Goal: Check status: Check status

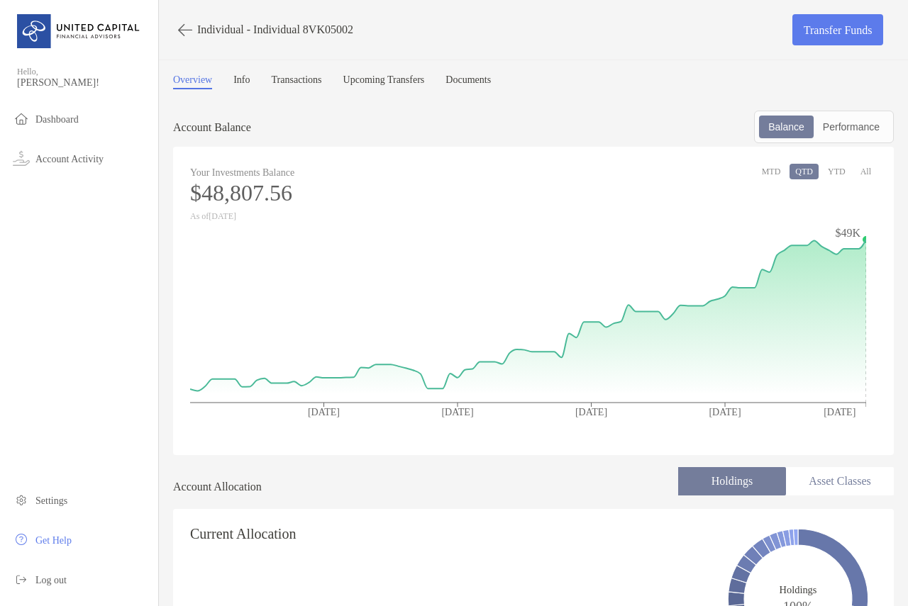
scroll to position [496, 0]
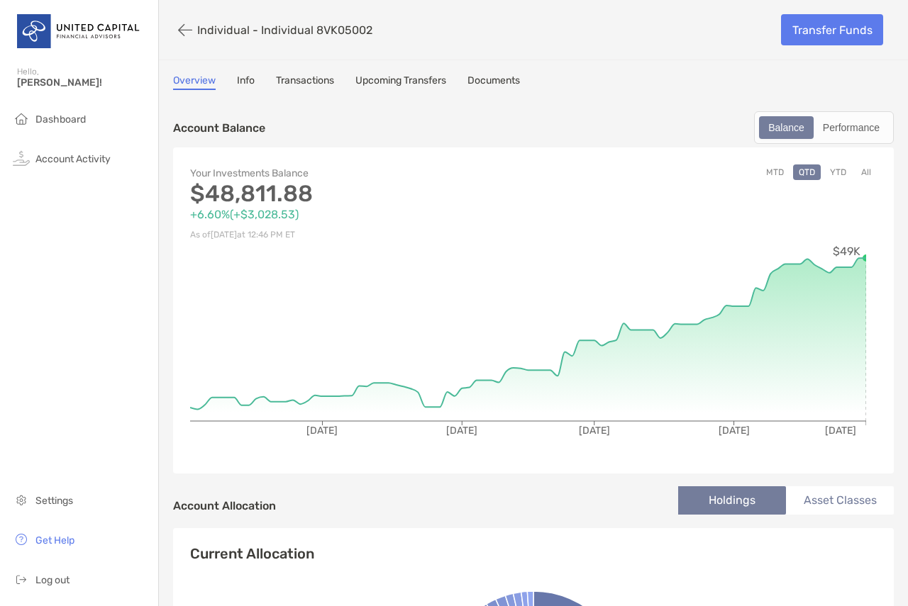
click at [306, 82] on link "Transactions" at bounding box center [305, 82] width 58 height 16
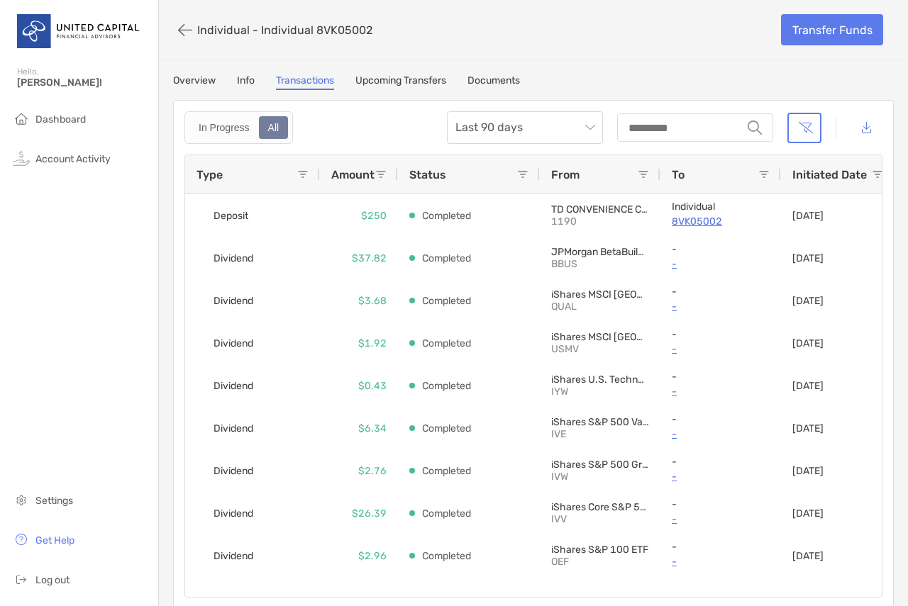
click at [221, 173] on span "Type" at bounding box center [209, 174] width 26 height 13
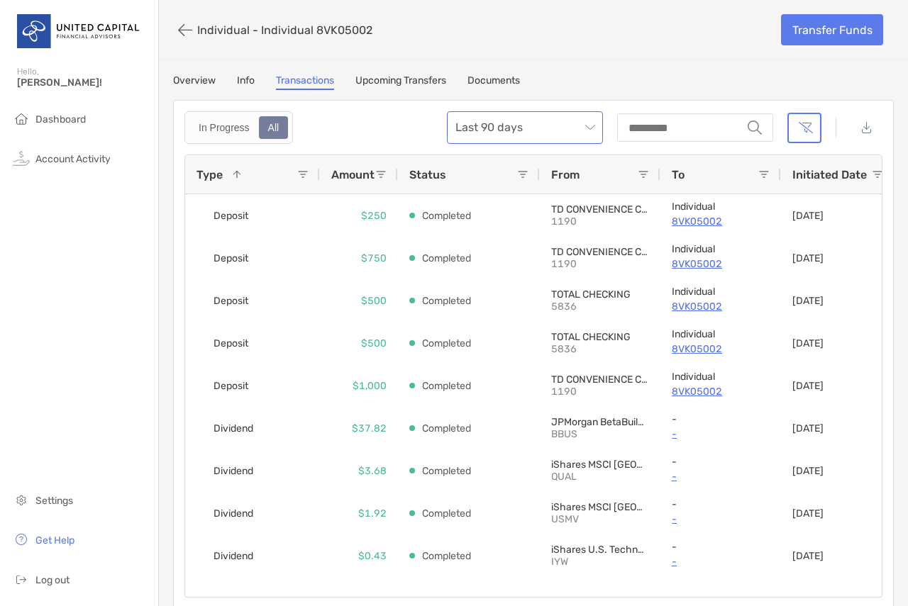
click at [534, 133] on span "Last 90 days" at bounding box center [524, 127] width 139 height 31
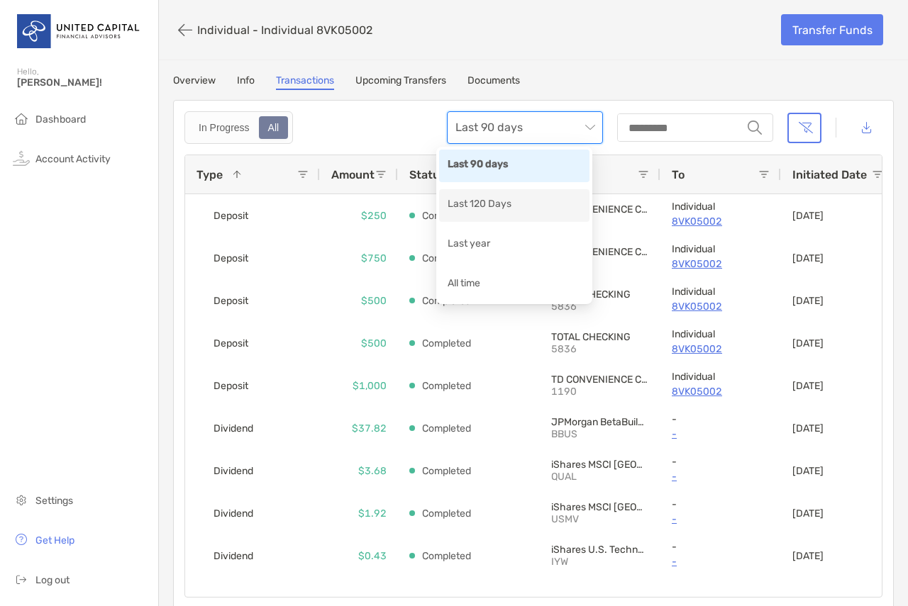
click at [518, 199] on div "Last 120 Days" at bounding box center [514, 205] width 133 height 18
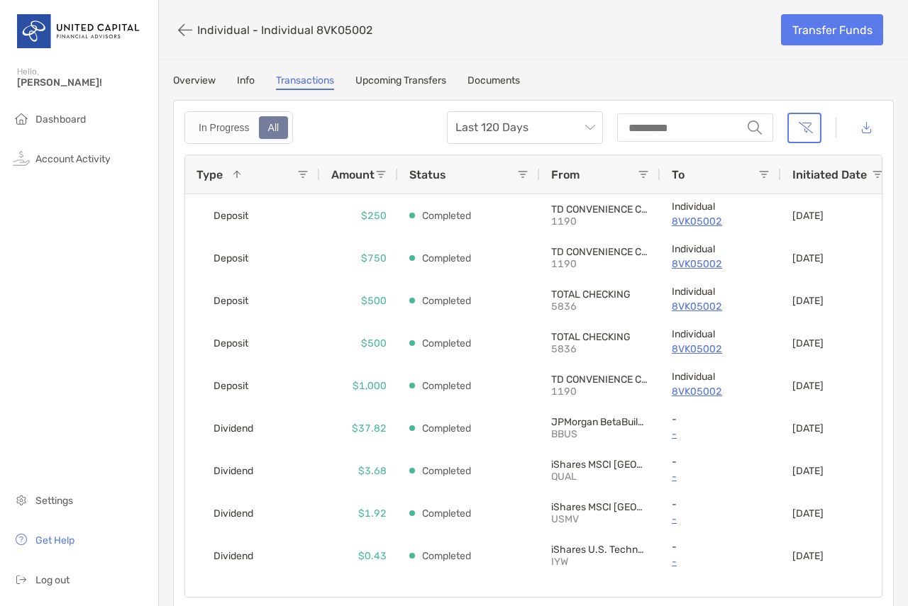
click at [236, 182] on div "Type 1" at bounding box center [246, 174] width 101 height 38
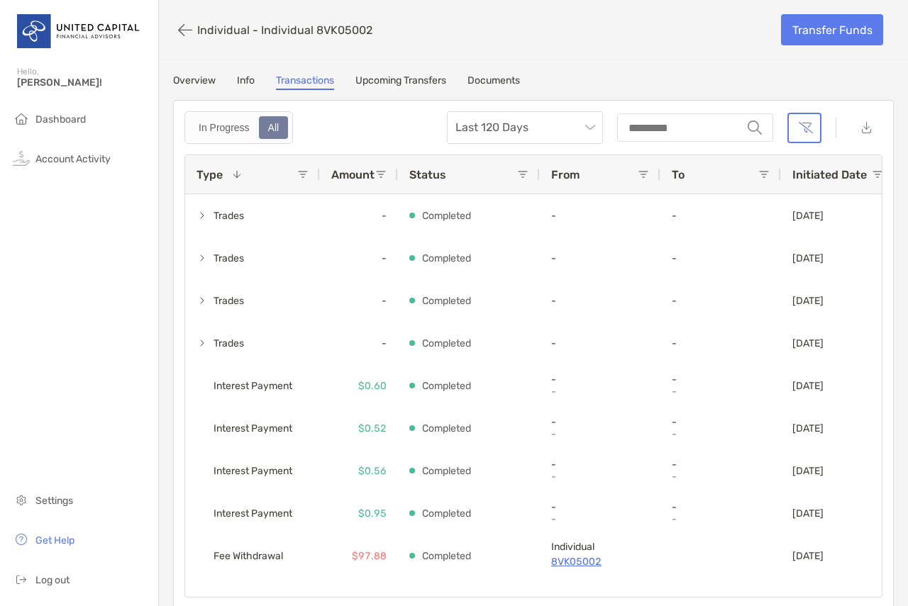
click at [236, 182] on div "Type 1" at bounding box center [246, 174] width 101 height 38
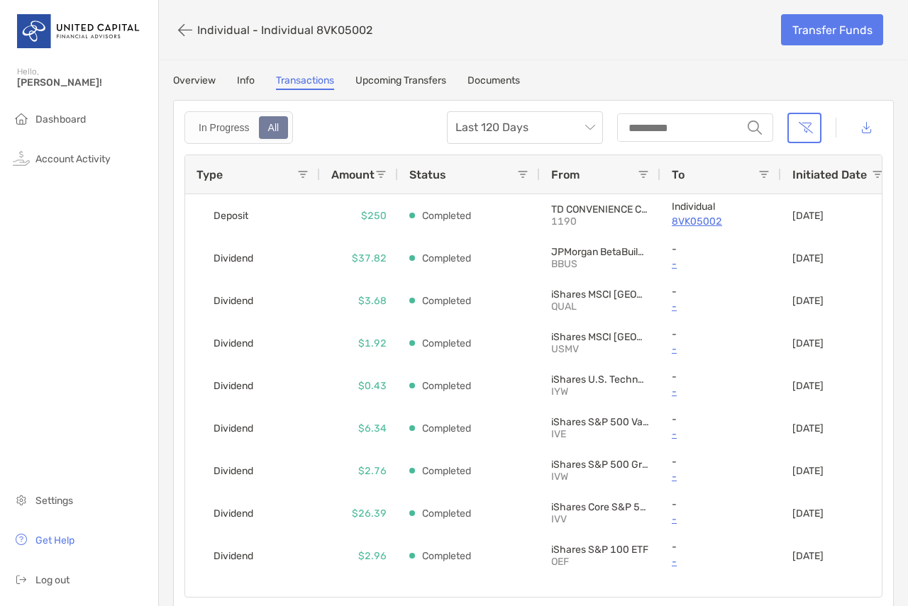
click at [243, 186] on div "Type" at bounding box center [246, 174] width 101 height 38
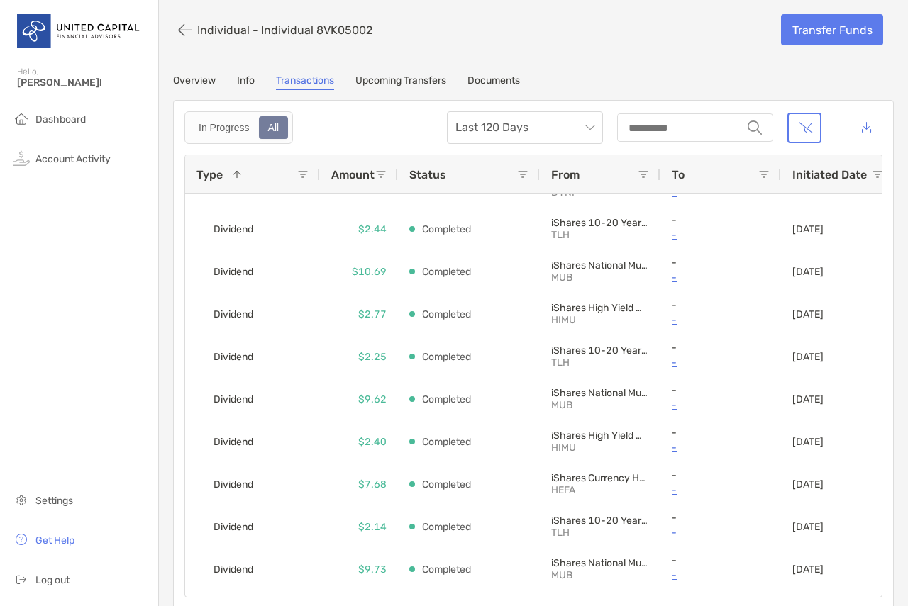
click at [257, 75] on div "Overview Info Transactions Upcoming Transfers Documents" at bounding box center [533, 82] width 721 height 16
click at [254, 75] on link "Info" at bounding box center [246, 82] width 18 height 16
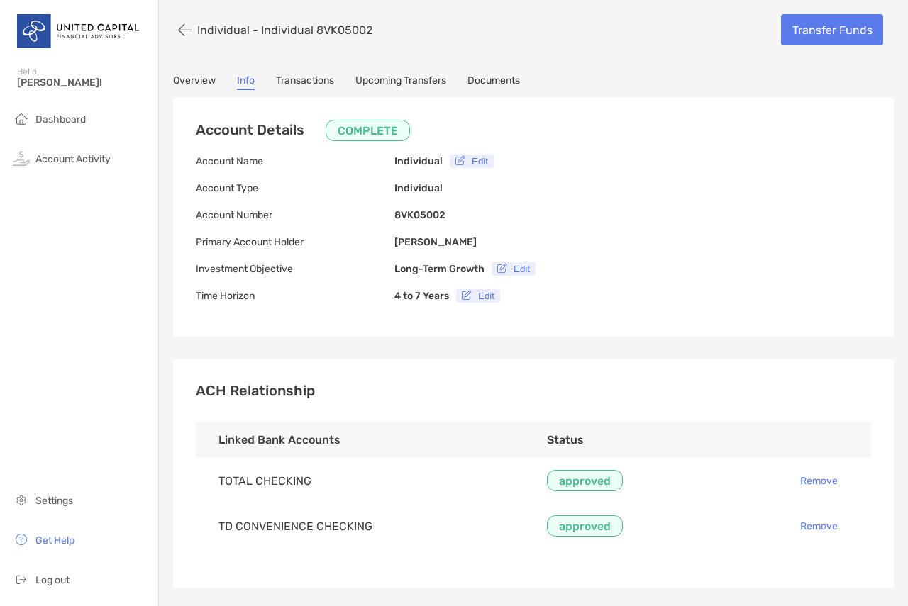
click at [204, 77] on link "Overview" at bounding box center [194, 82] width 43 height 16
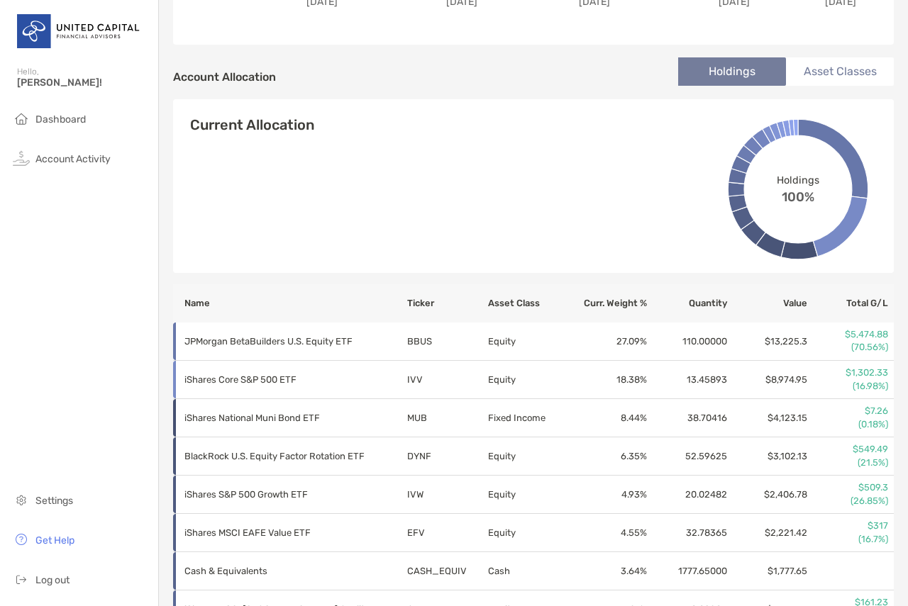
scroll to position [425, 0]
